Goal: Find specific fact: Find specific fact

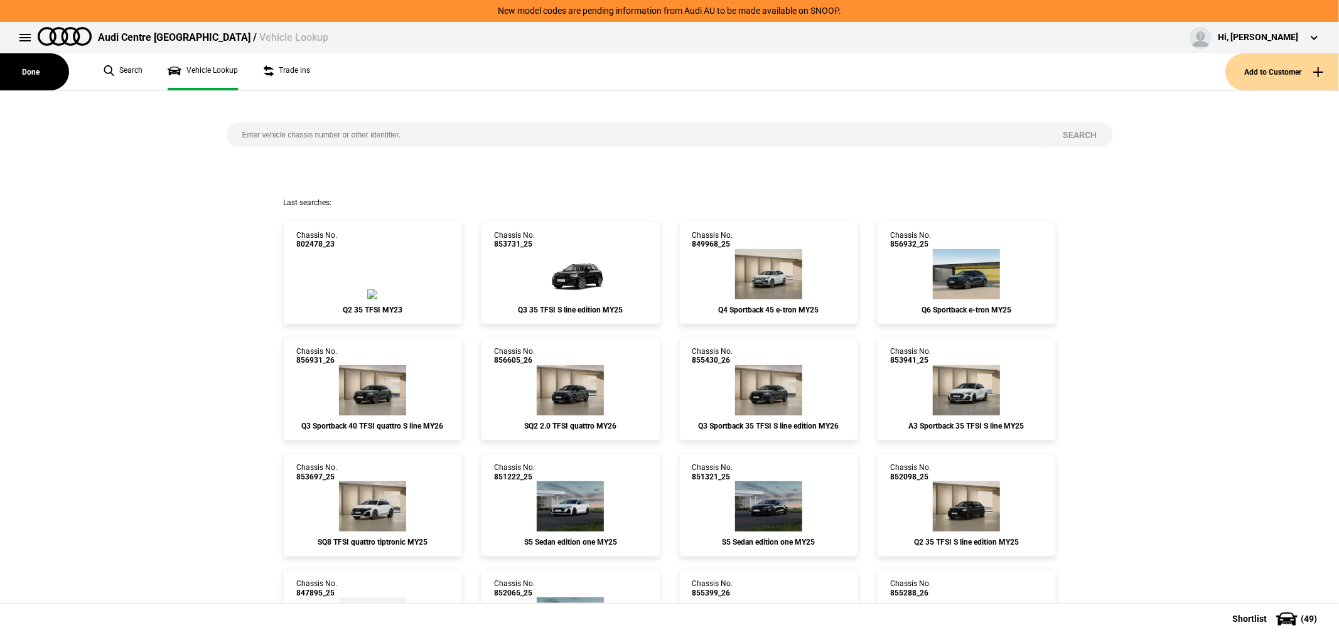
click at [438, 132] on input "search" at bounding box center [637, 134] width 821 height 25
type input "843215"
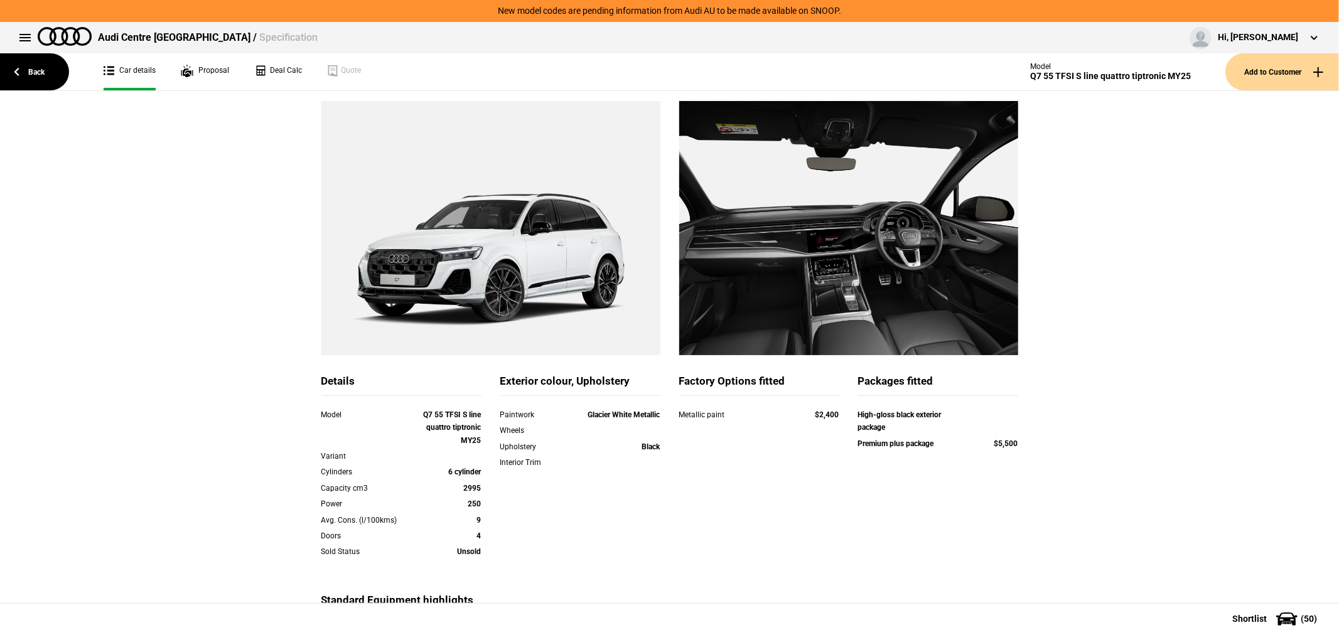
scroll to position [139, 0]
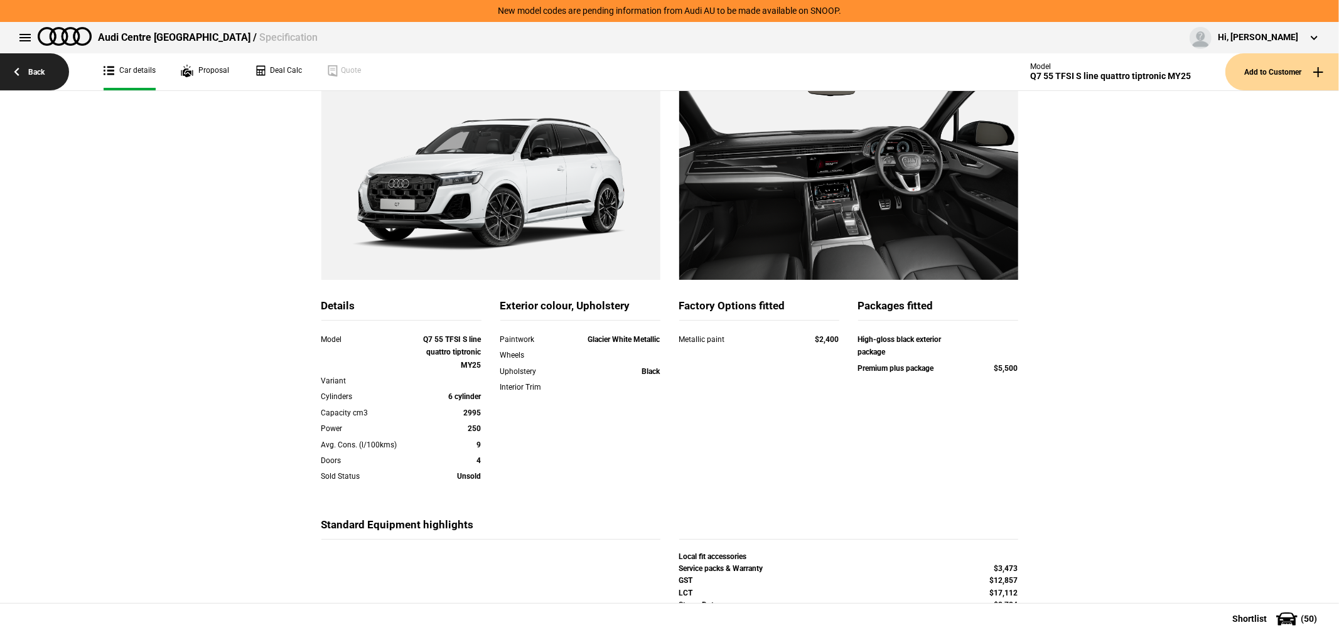
click at [33, 68] on link "Back" at bounding box center [34, 71] width 69 height 37
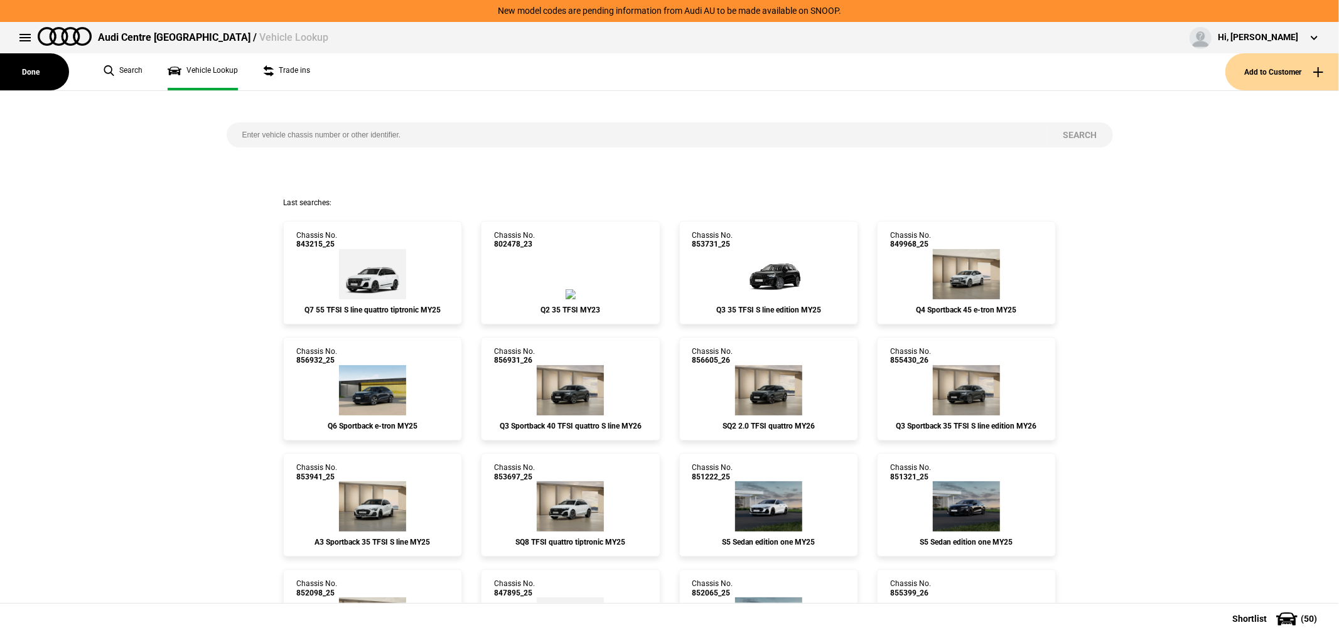
click at [529, 134] on input "search" at bounding box center [637, 134] width 821 height 25
type input "846382"
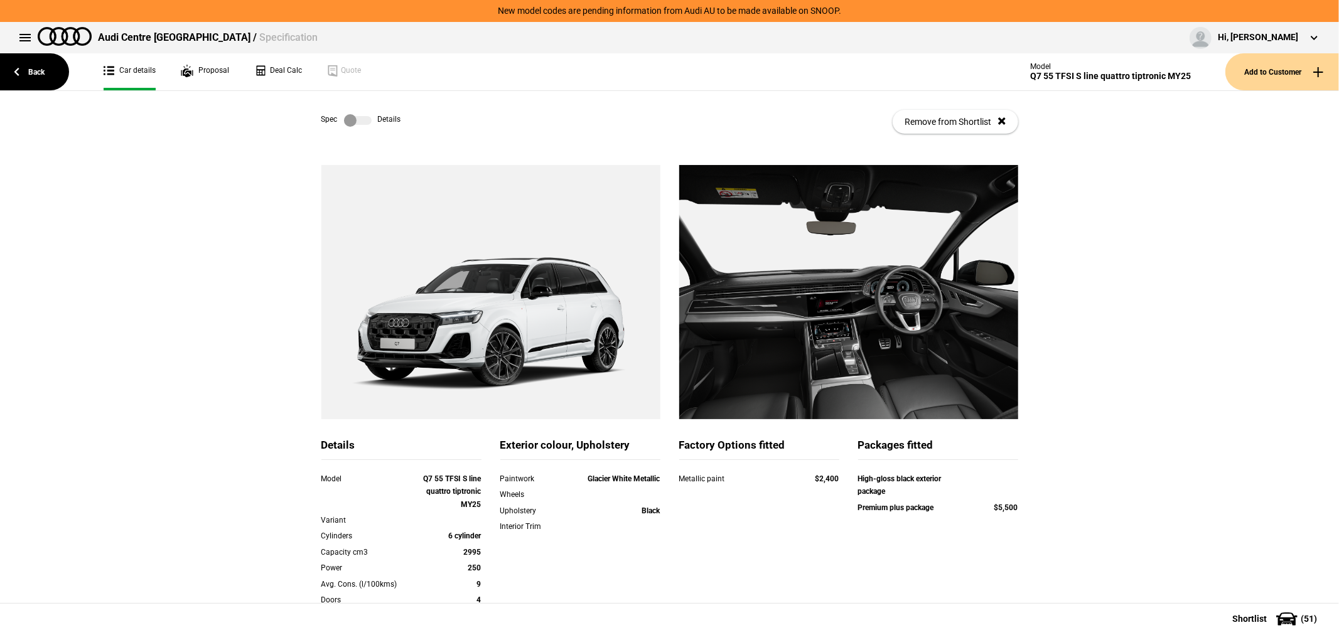
click at [349, 117] on label at bounding box center [358, 120] width 28 height 13
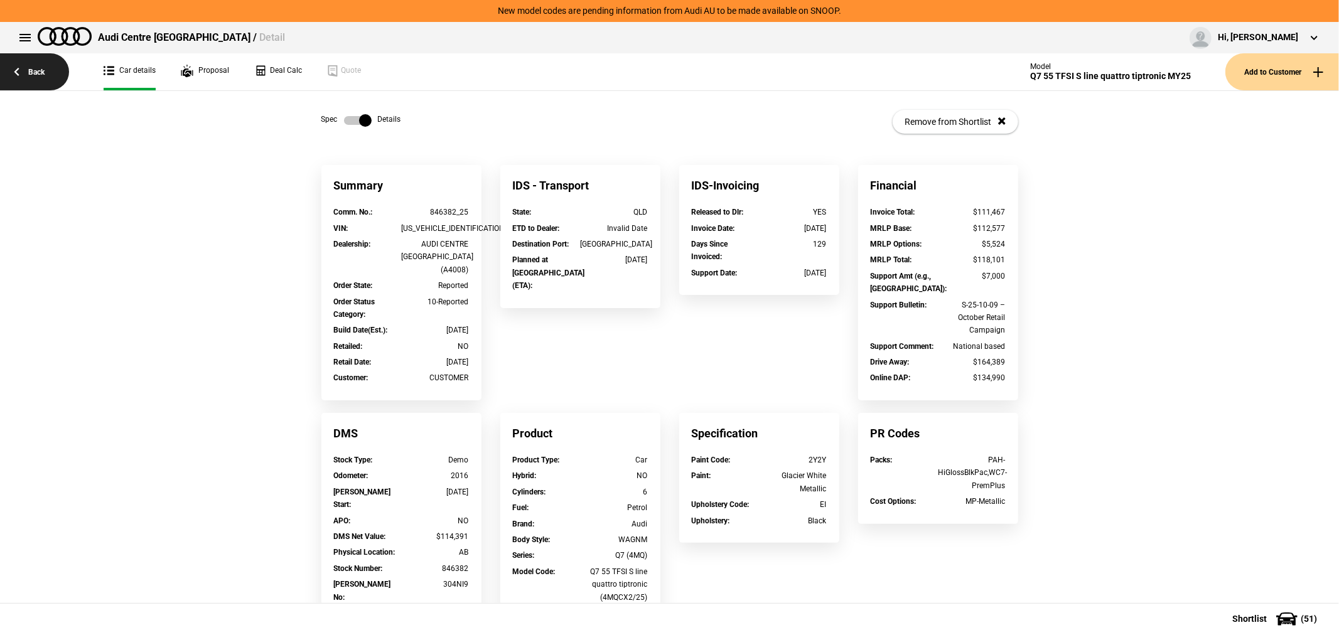
click at [23, 60] on link "Back" at bounding box center [34, 71] width 69 height 37
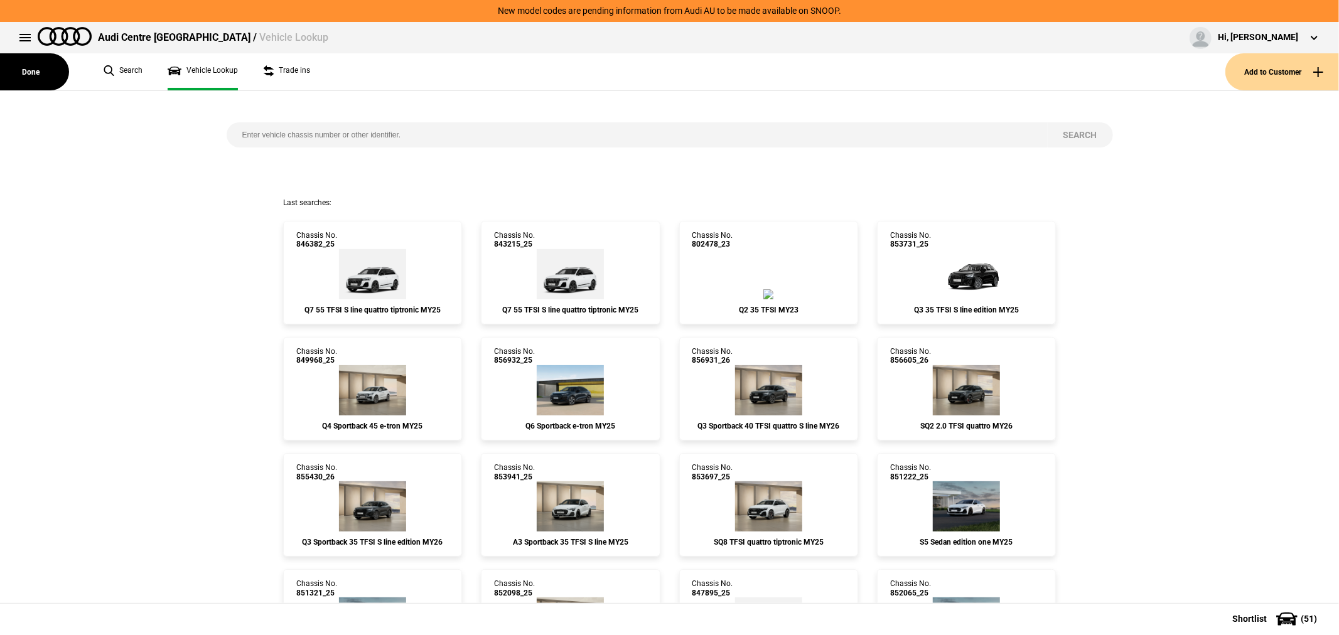
click at [453, 136] on input "search" at bounding box center [637, 134] width 821 height 25
type input "856605"
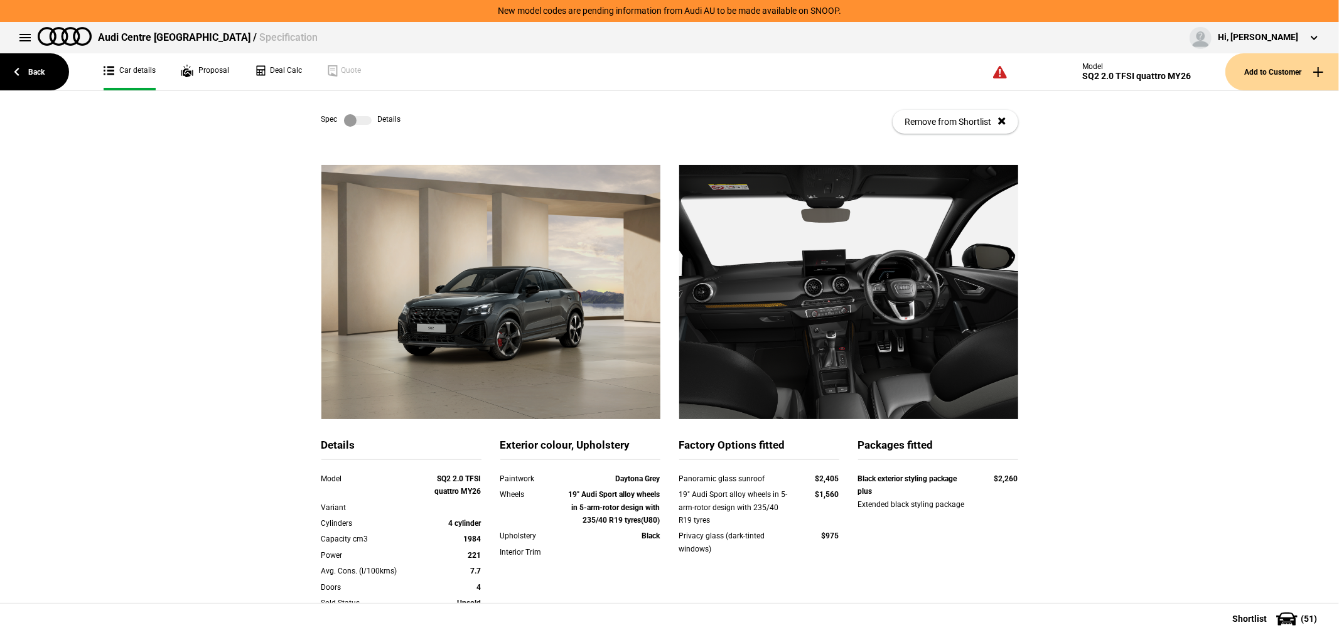
click at [358, 121] on label at bounding box center [358, 120] width 28 height 13
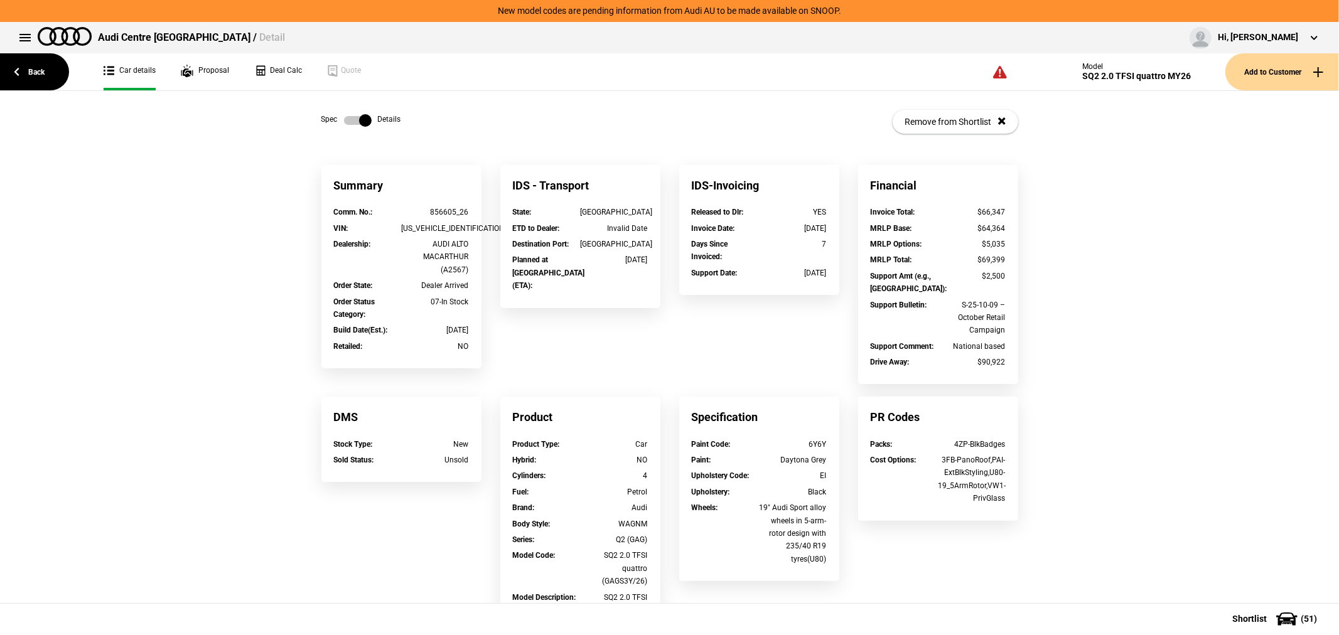
click at [411, 227] on div "[US_VEHICLE_IDENTIFICATION_NUMBER]" at bounding box center [435, 228] width 68 height 13
copy div "[US_VEHICLE_IDENTIFICATION_NUMBER]"
